Goal: Navigation & Orientation: Understand site structure

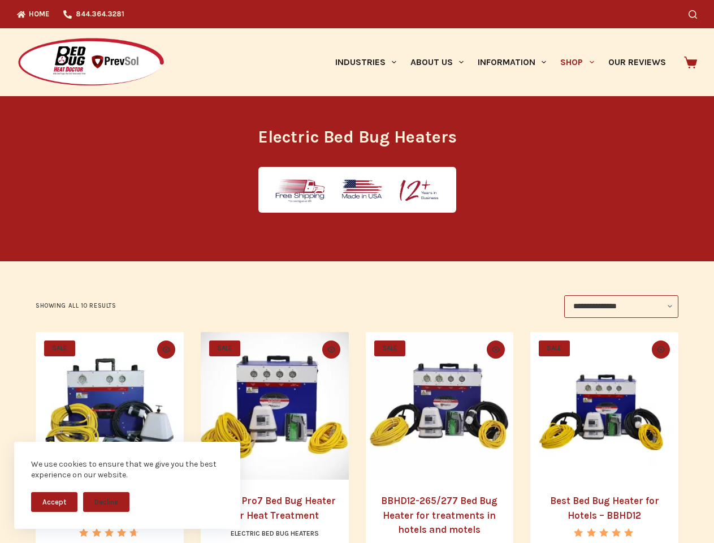
click at [54, 501] on button "Accept" at bounding box center [54, 502] width 46 height 20
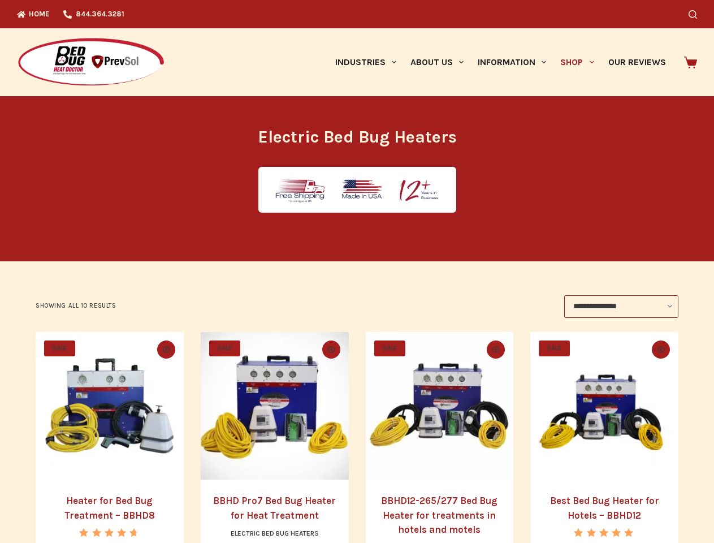
click at [106, 501] on button "Decline" at bounding box center [106, 510] width 46 height 20
click at [697, 14] on icon "Search" at bounding box center [692, 14] width 8 height 8
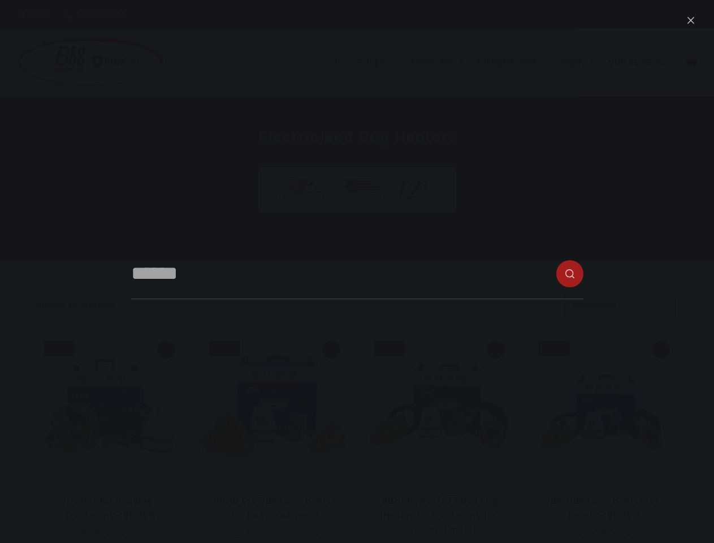
click at [370, 62] on link "Industries" at bounding box center [365, 62] width 75 height 68
click at [441, 62] on link "About Us" at bounding box center [436, 62] width 67 height 68
